Goal: Use online tool/utility: Use online tool/utility

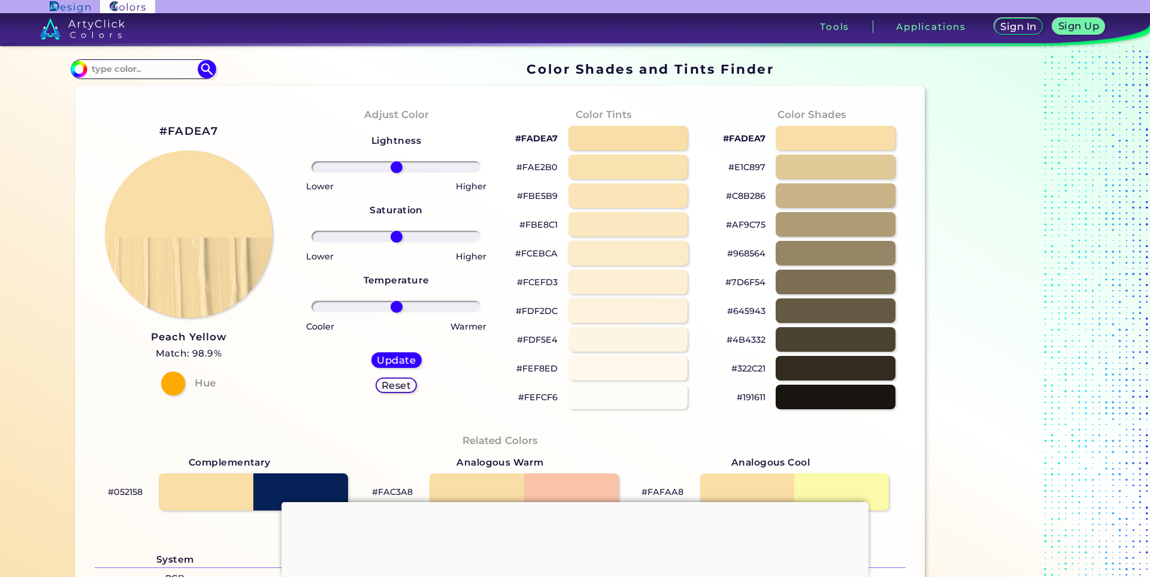
click at [633, 247] on div at bounding box center [628, 253] width 120 height 25
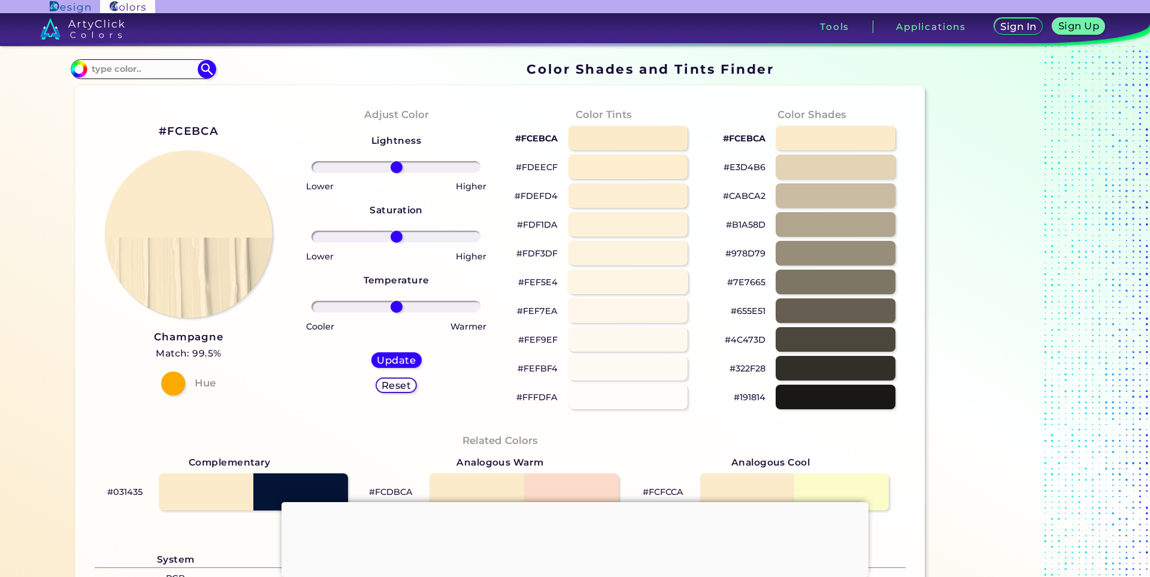
click at [628, 286] on div at bounding box center [628, 282] width 120 height 25
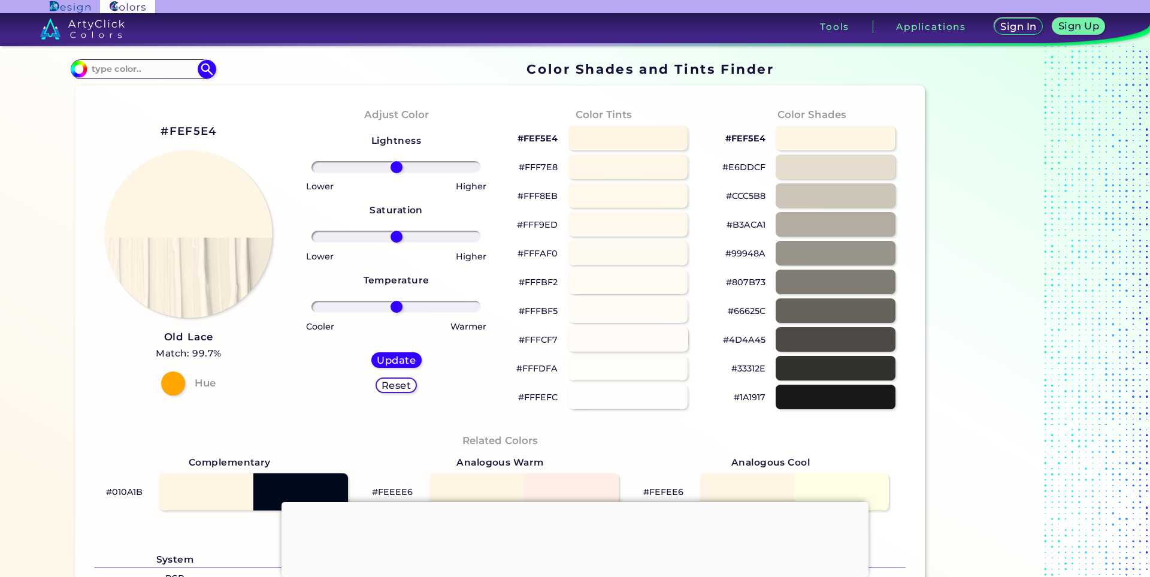
click at [625, 336] on div at bounding box center [628, 339] width 120 height 25
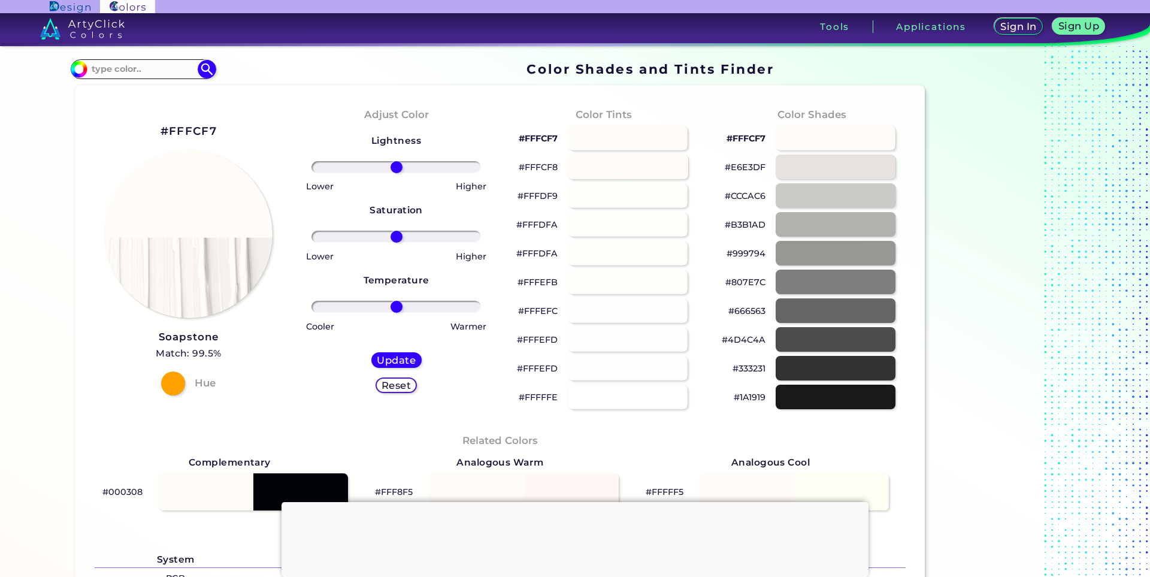
click at [637, 162] on div at bounding box center [628, 167] width 120 height 25
click at [639, 138] on div at bounding box center [628, 138] width 120 height 25
type input "#fffcf8"
click at [123, 65] on input at bounding box center [142, 69] width 111 height 16
paste input "#D8CFCA"
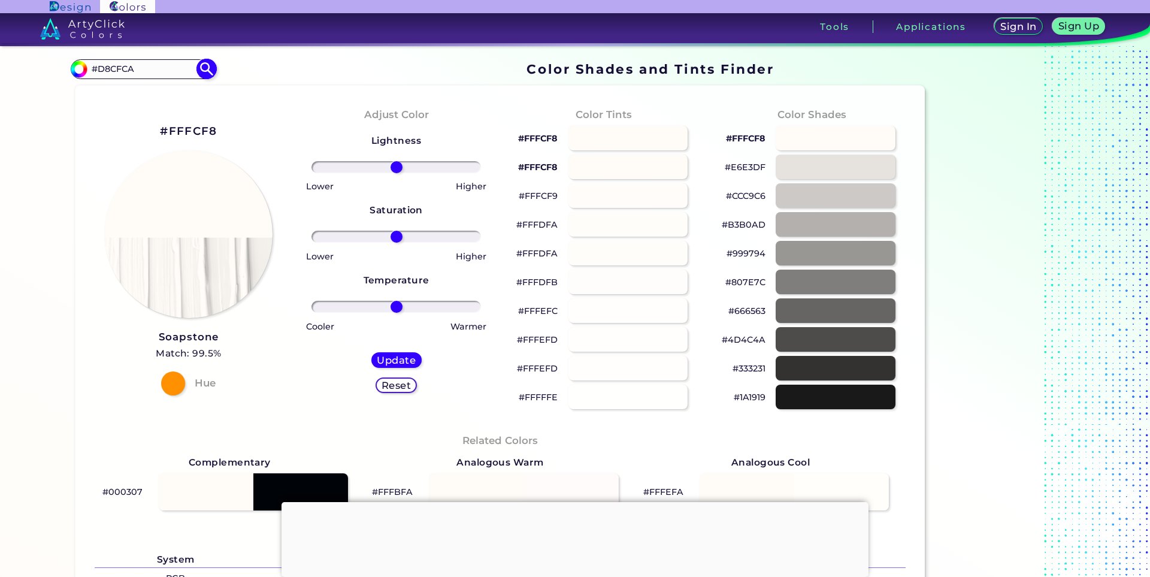
type input "#D8CFCA"
click at [206, 71] on img at bounding box center [207, 69] width 21 height 21
type input "#d8cfca"
